Goal: Navigation & Orientation: Find specific page/section

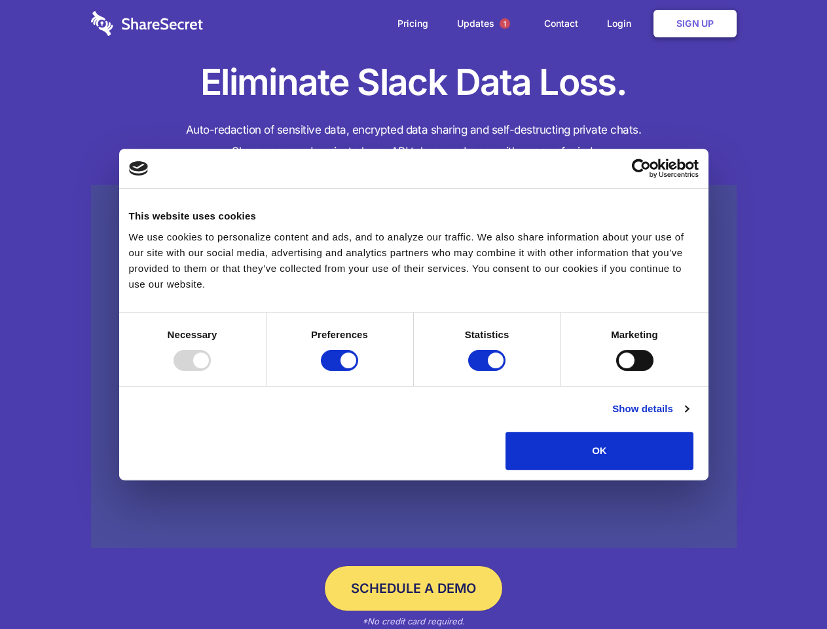
click at [211, 371] on div at bounding box center [192, 360] width 37 height 21
click at [358, 371] on input "Preferences" at bounding box center [339, 360] width 37 height 21
checkbox input "false"
click at [489, 371] on input "Statistics" at bounding box center [486, 360] width 37 height 21
checkbox input "false"
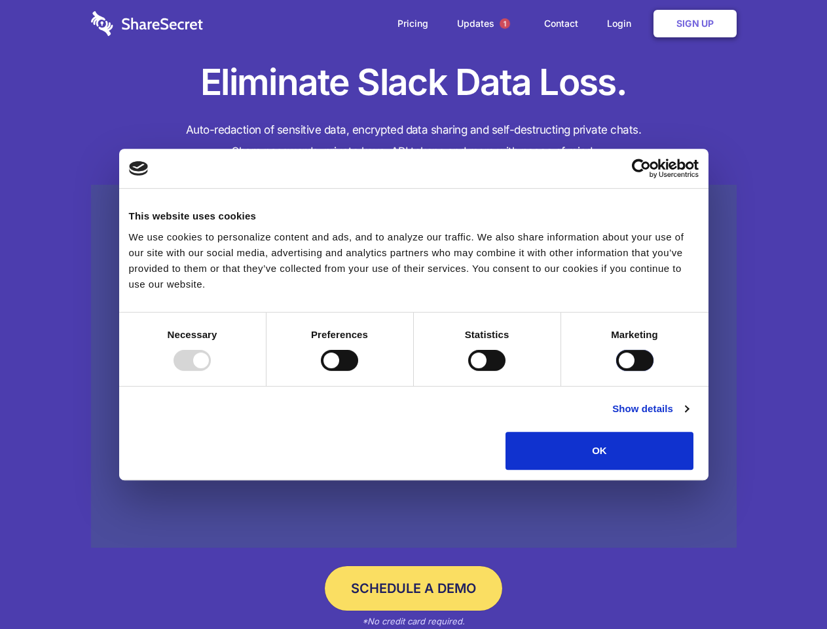
click at [616, 371] on input "Marketing" at bounding box center [634, 360] width 37 height 21
checkbox input "true"
click at [688, 416] on link "Show details" at bounding box center [650, 409] width 76 height 16
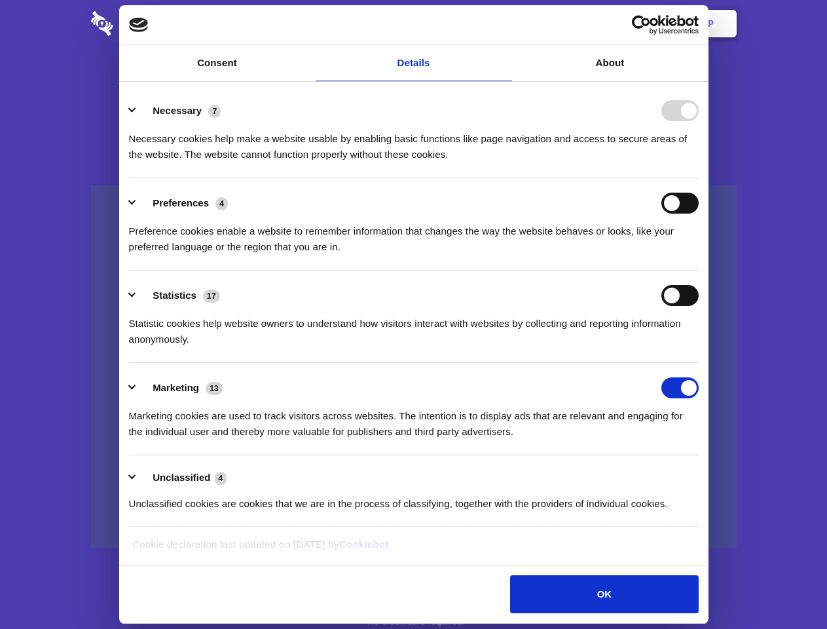
click at [699, 178] on li "Necessary 7 Necessary cookies help make a website usable by enabling basic func…" at bounding box center [414, 132] width 570 height 92
click at [504, 24] on span "1" at bounding box center [505, 23] width 10 height 10
